Goal: Information Seeking & Learning: Learn about a topic

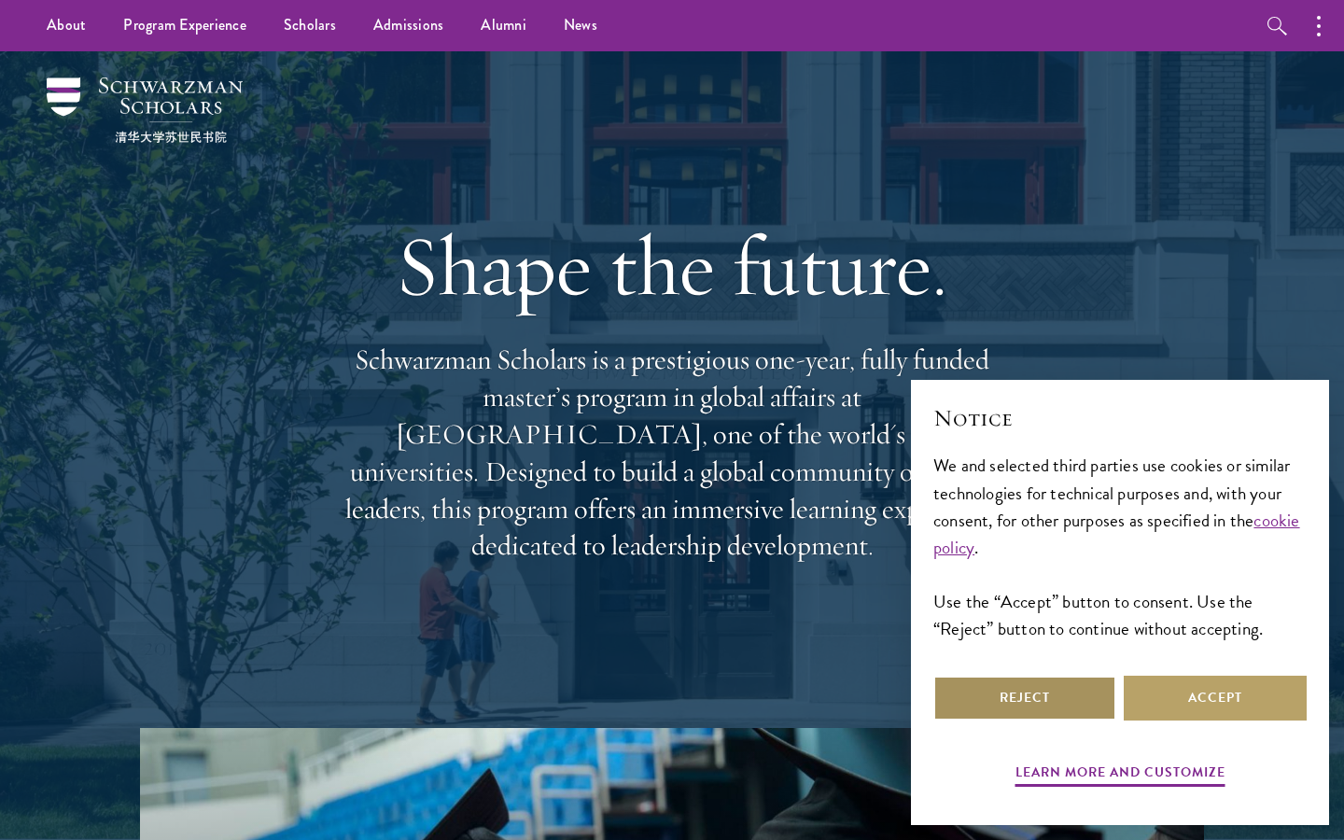
click at [1091, 692] on button "Reject" at bounding box center [1025, 698] width 183 height 45
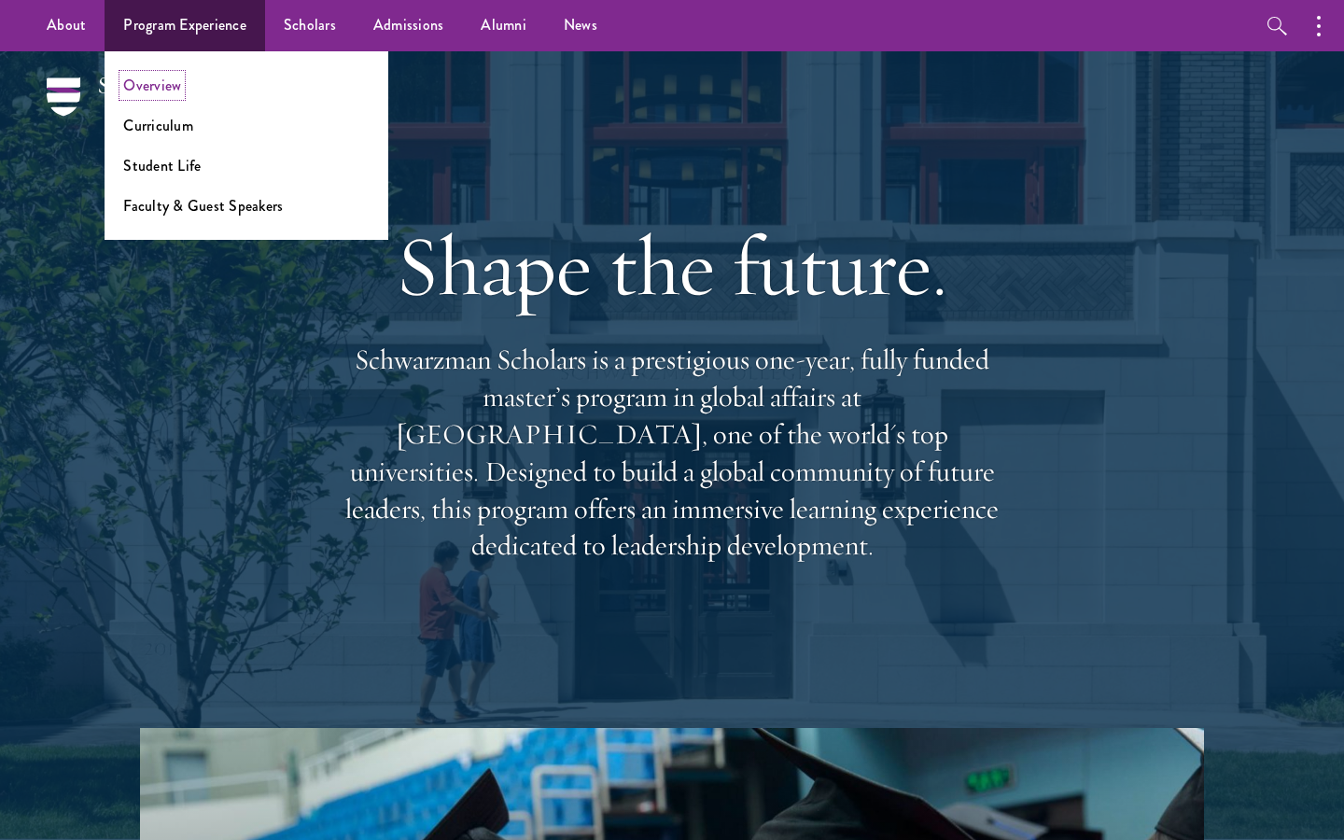
click at [170, 80] on link "Overview" at bounding box center [152, 85] width 58 height 21
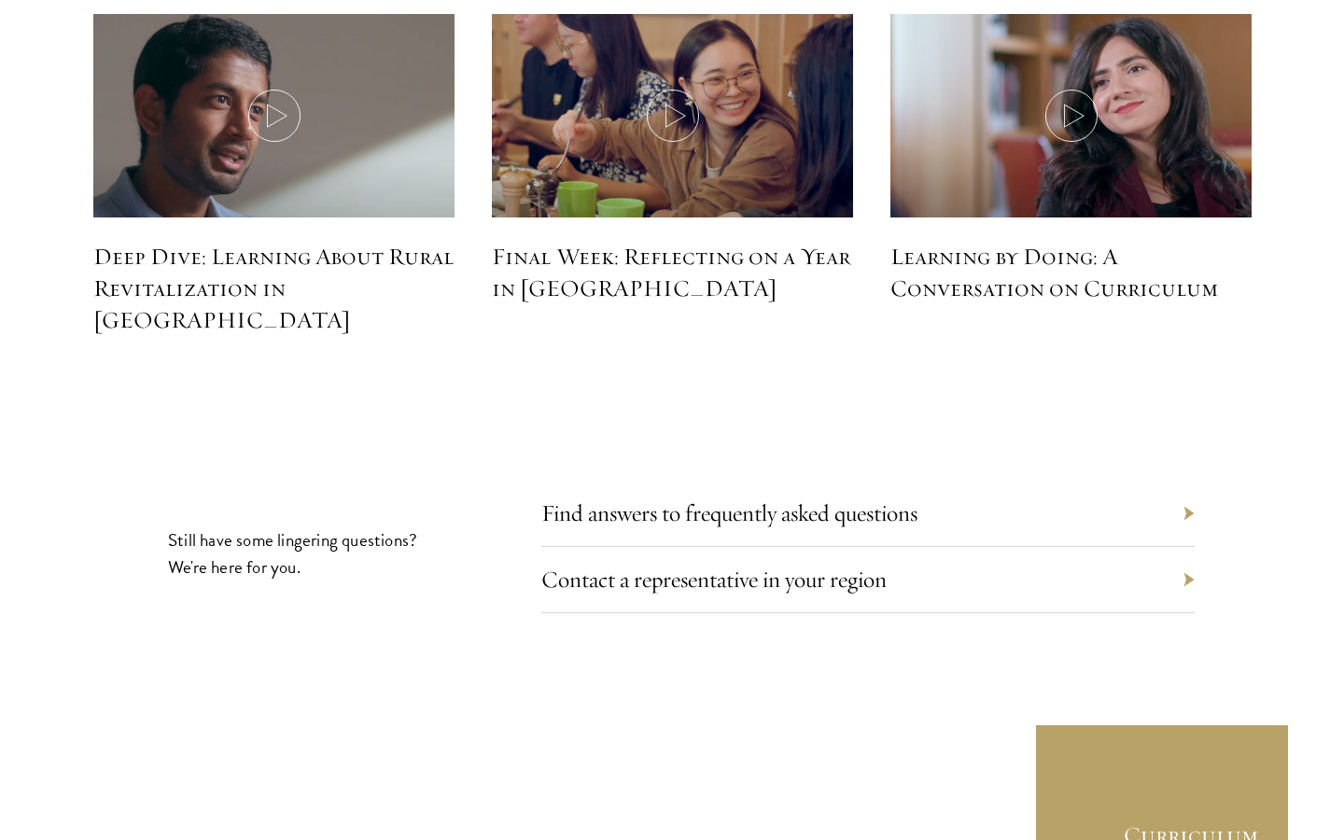
scroll to position [8458, 0]
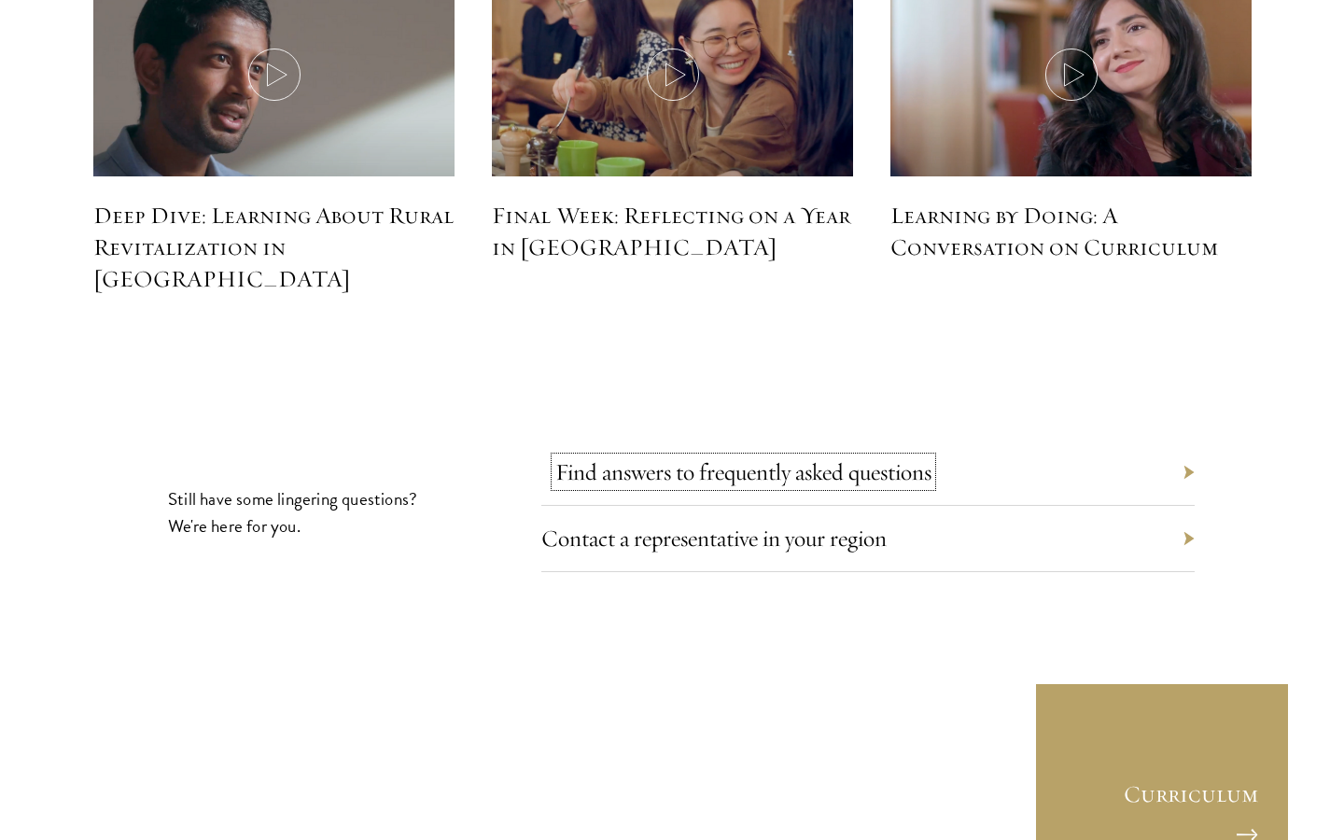
click at [718, 457] on link "Find answers to frequently asked questions" at bounding box center [743, 471] width 376 height 29
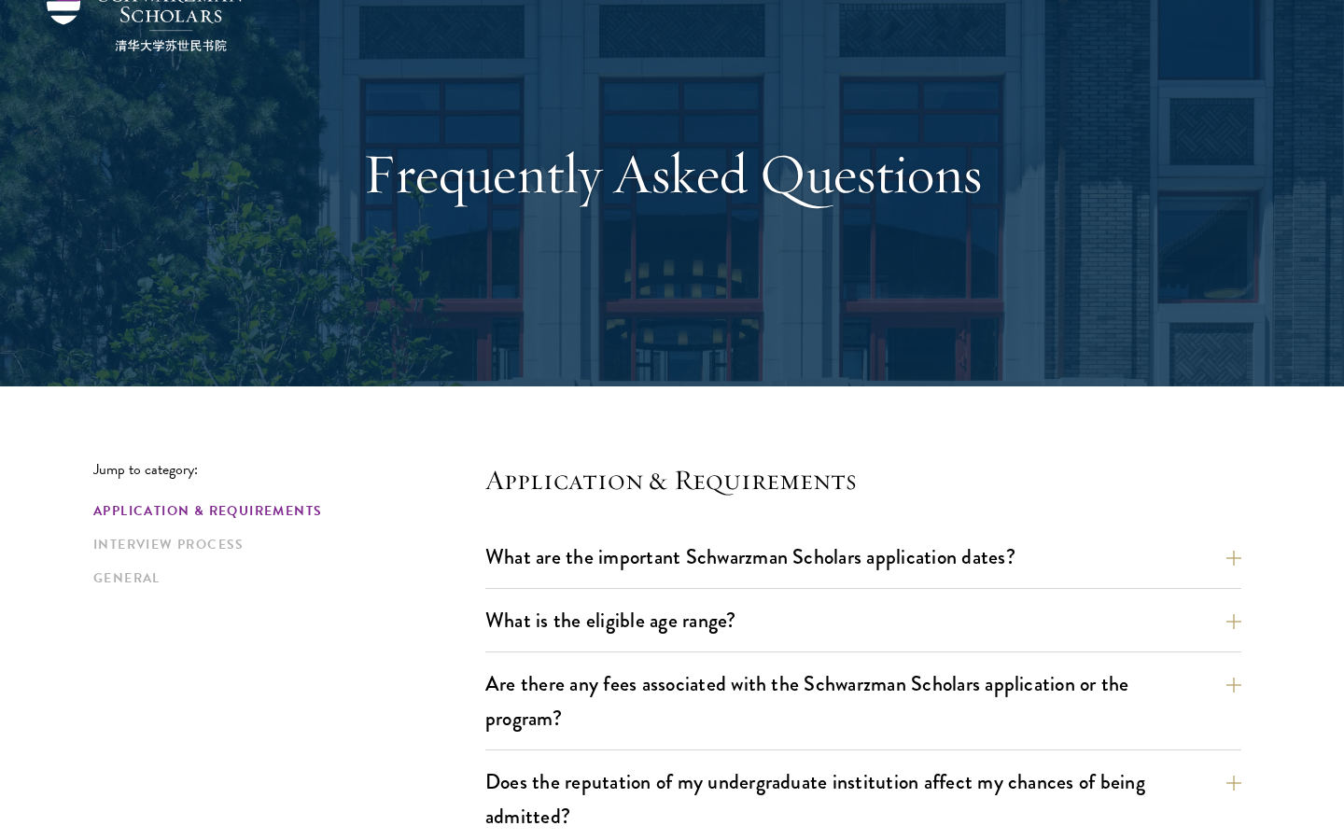
scroll to position [96, 0]
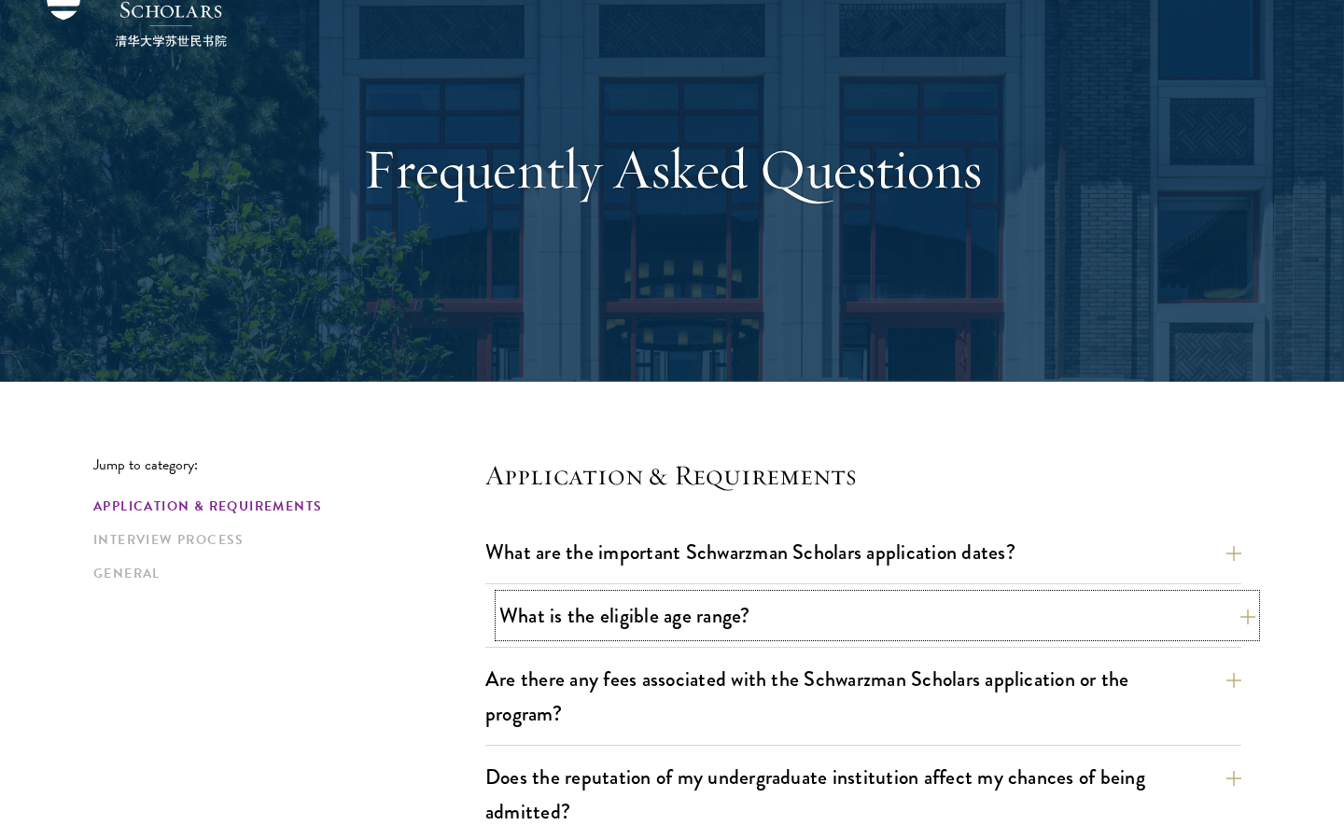
click at [692, 621] on button "What is the eligible age range?" at bounding box center [877, 616] width 756 height 42
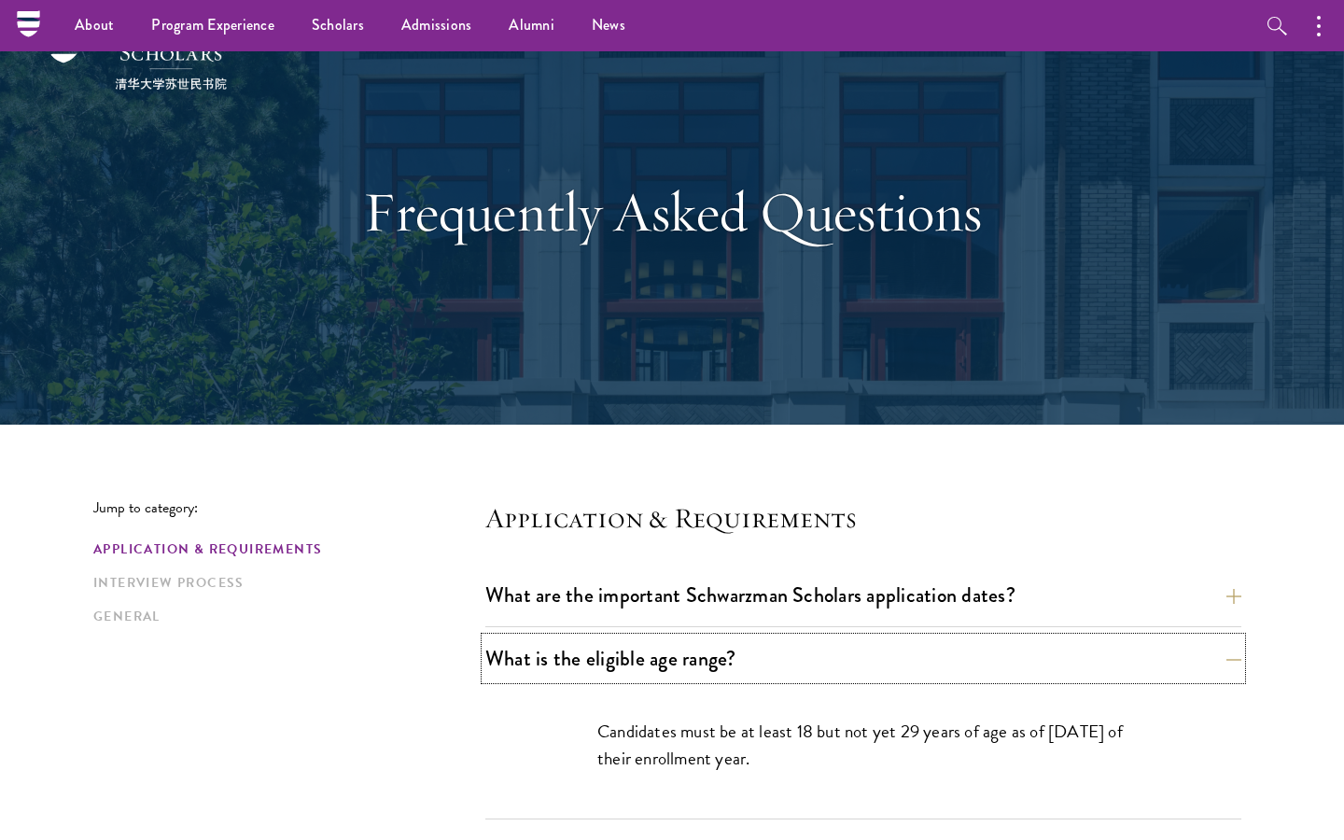
scroll to position [51, 0]
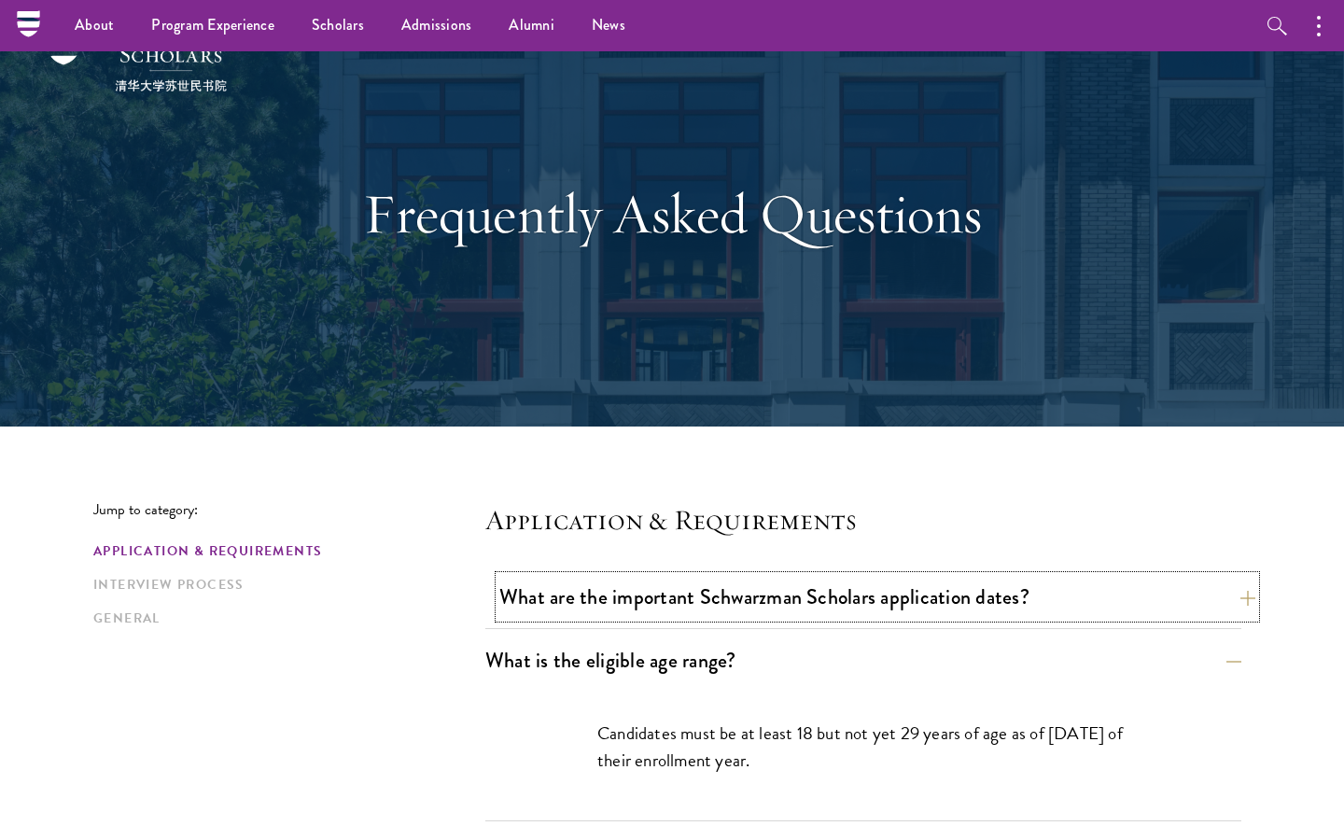
drag, startPoint x: 696, startPoint y: 588, endPoint x: 832, endPoint y: 595, distance: 136.5
click at [833, 595] on button "What are the important Schwarzman Scholars application dates?" at bounding box center [877, 597] width 756 height 42
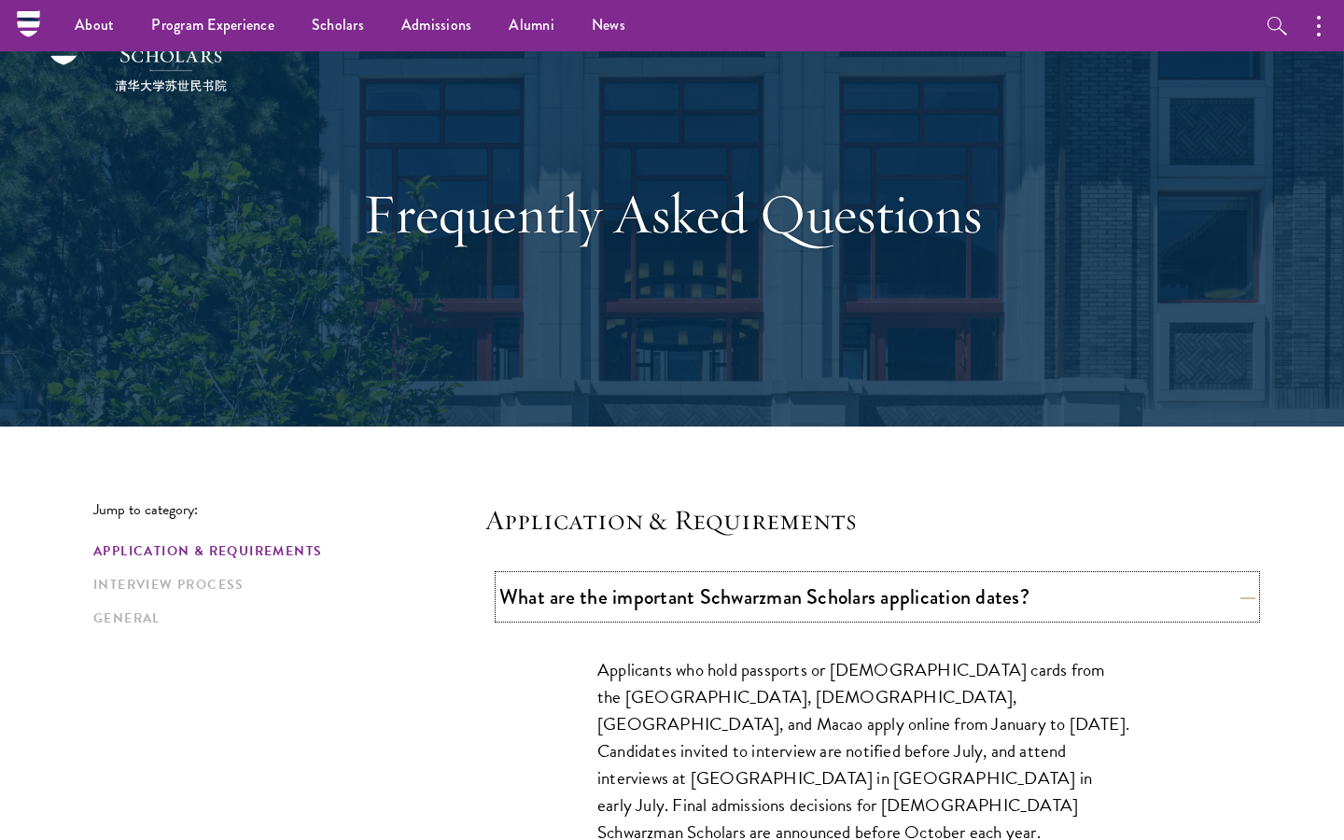
drag, startPoint x: 879, startPoint y: 594, endPoint x: 693, endPoint y: 598, distance: 185.8
click at [693, 598] on button "What are the important Schwarzman Scholars application dates?" at bounding box center [877, 597] width 756 height 42
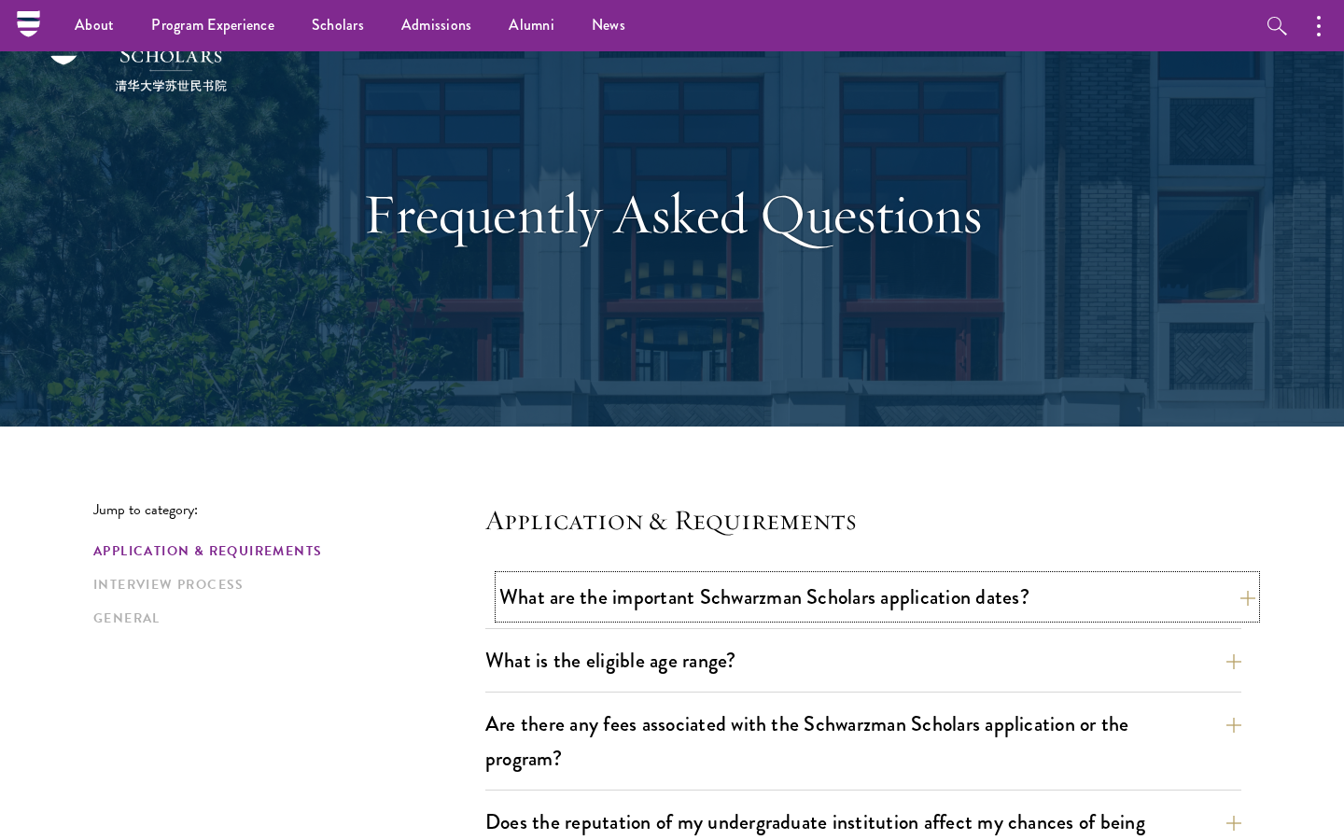
drag, startPoint x: 696, startPoint y: 584, endPoint x: 744, endPoint y: 612, distance: 56.0
click at [744, 612] on button "What are the important Schwarzman Scholars application dates?" at bounding box center [877, 597] width 756 height 42
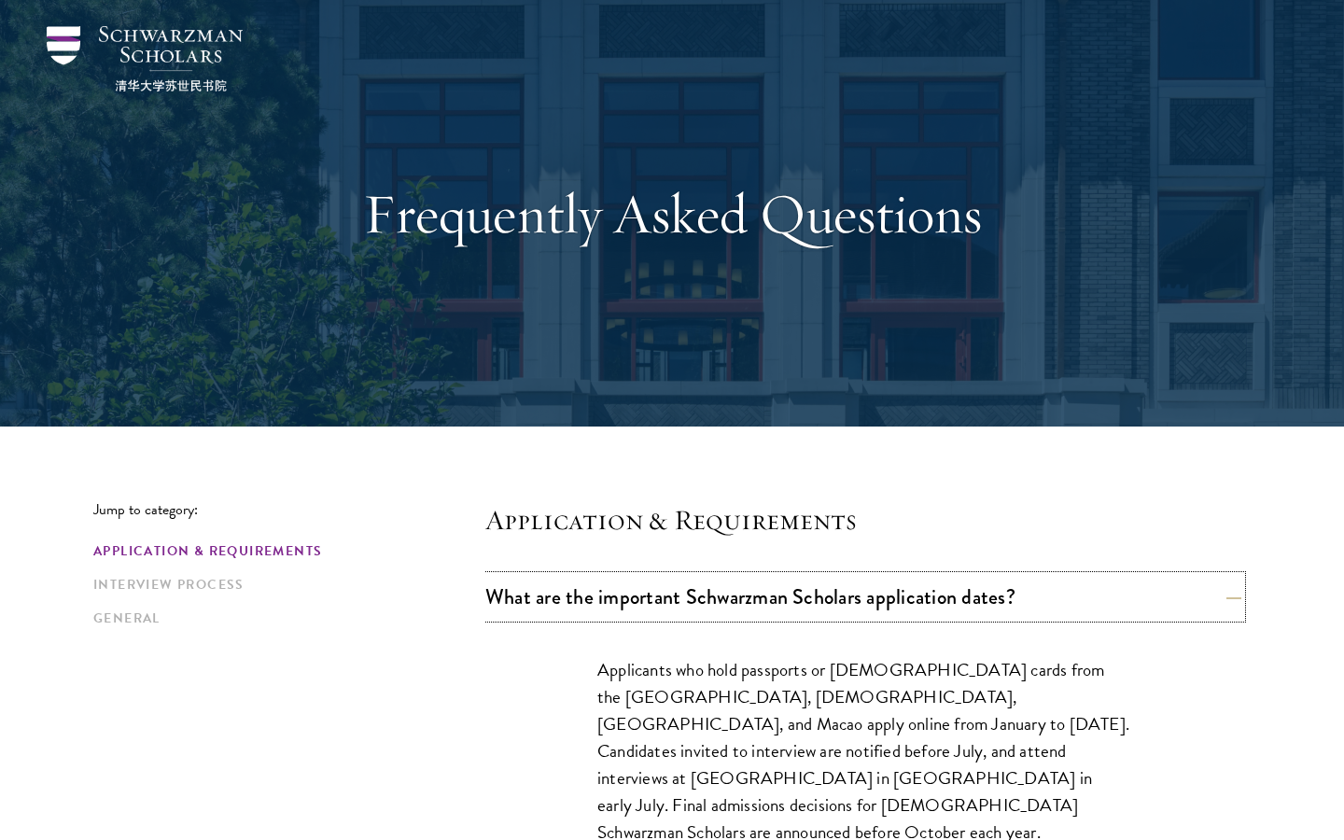
scroll to position [0, 0]
